Goal: Transaction & Acquisition: Book appointment/travel/reservation

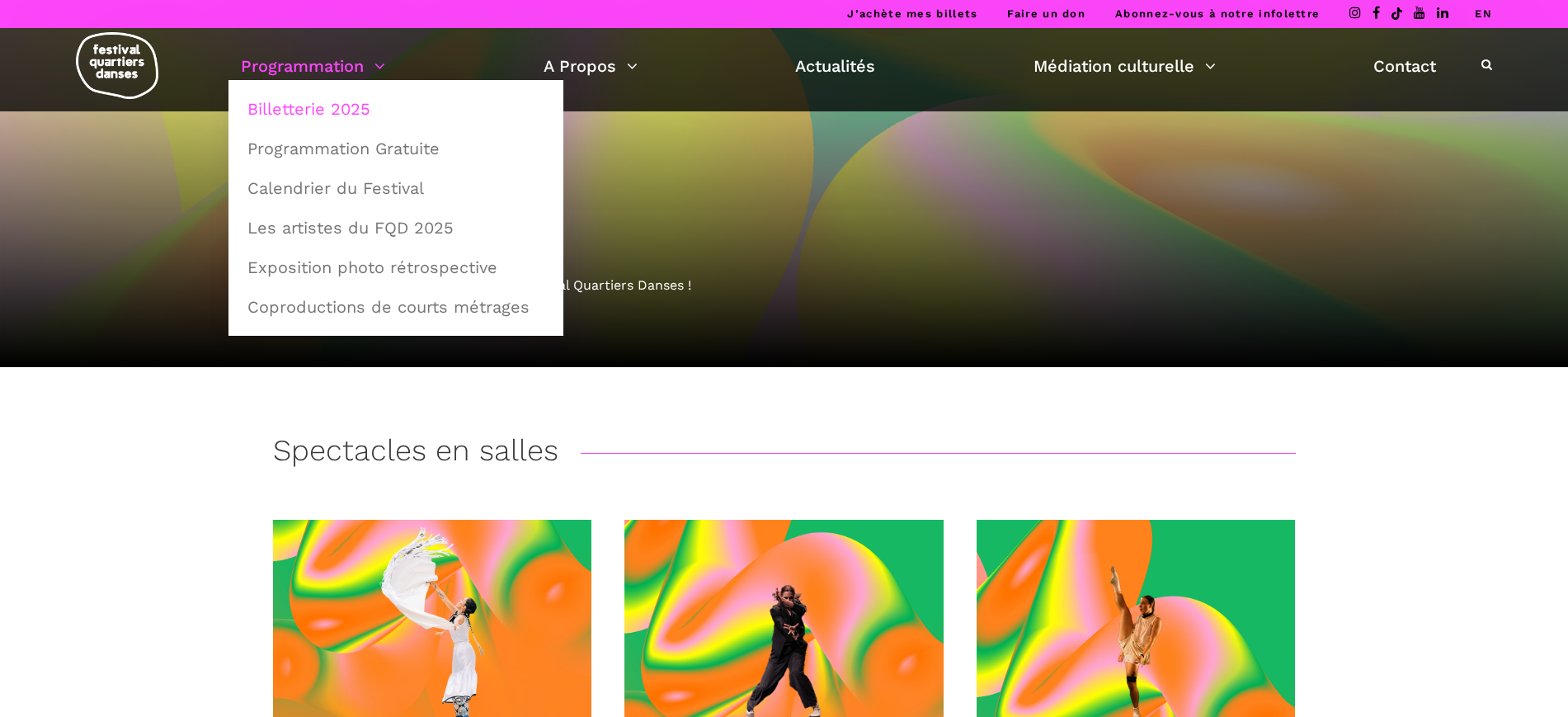
click at [351, 108] on link "Billetterie 2025" at bounding box center [395, 109] width 317 height 38
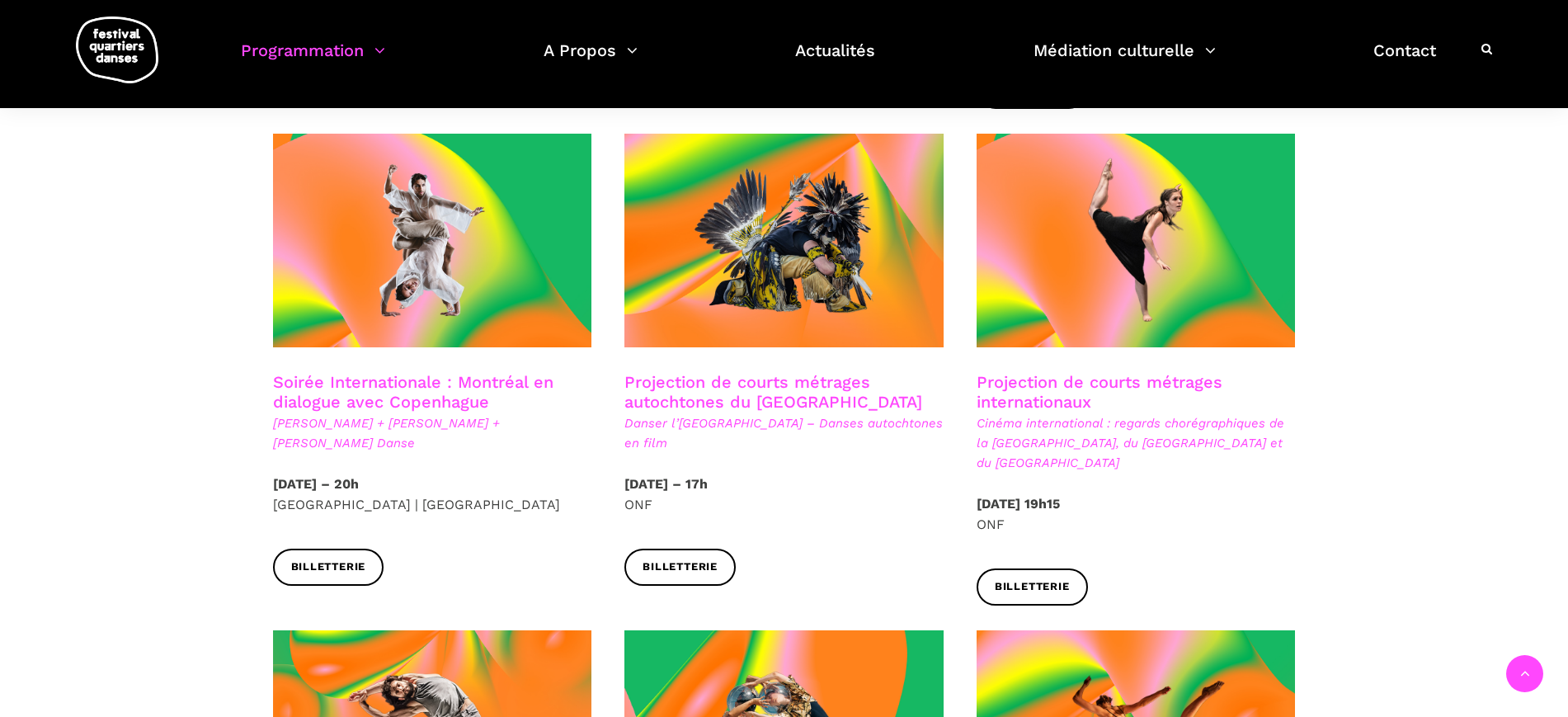
scroll to position [1237, 0]
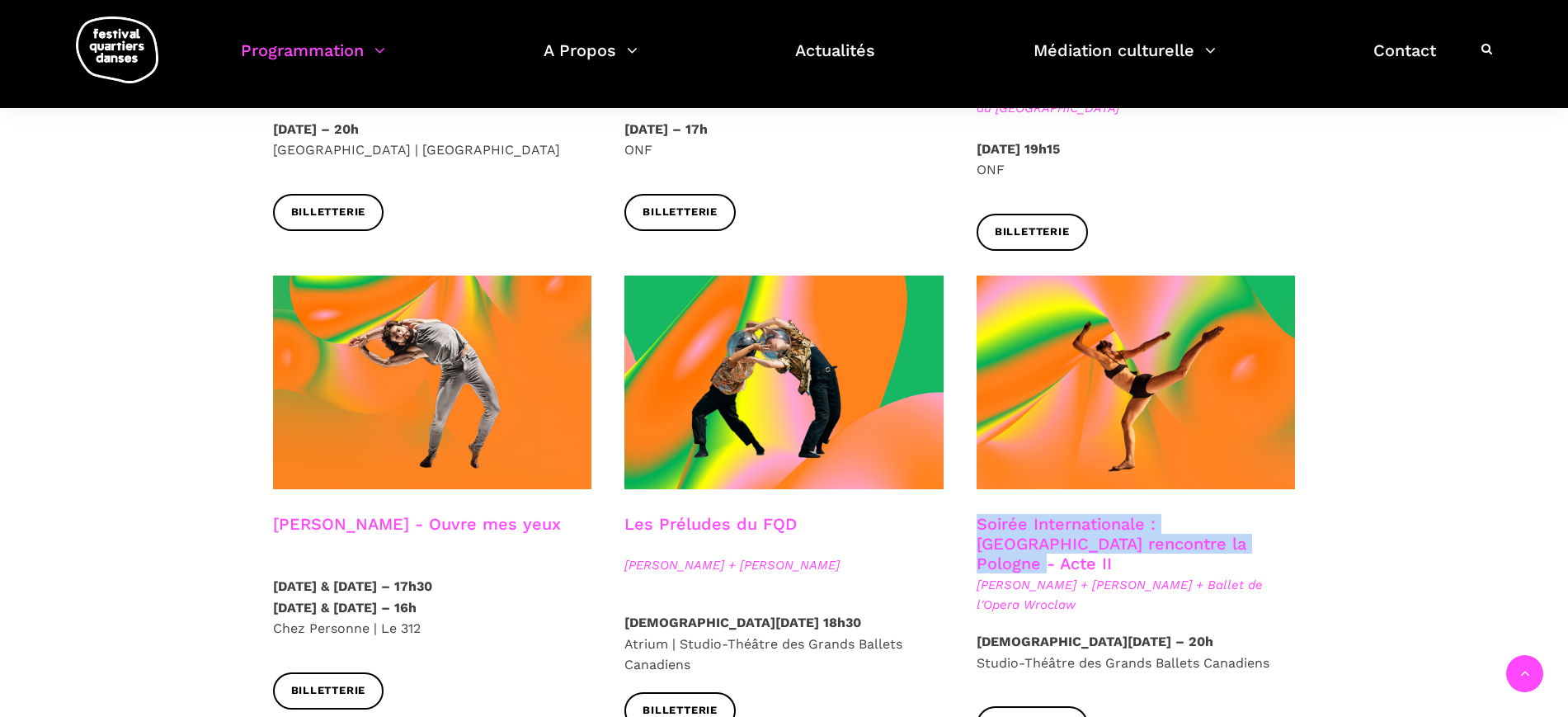
drag, startPoint x: 1237, startPoint y: 506, endPoint x: 963, endPoint y: 495, distance: 274.2
click at [963, 514] on div "Soirée Internationale : [GEOGRAPHIC_DATA] rencontre la Pologne - Acte II [PERSO…" at bounding box center [1136, 573] width 352 height 117
copy link "Soirée Internationale : [GEOGRAPHIC_DATA] rencontre la Pologne - Acte II"
